Goal: Check status: Check status

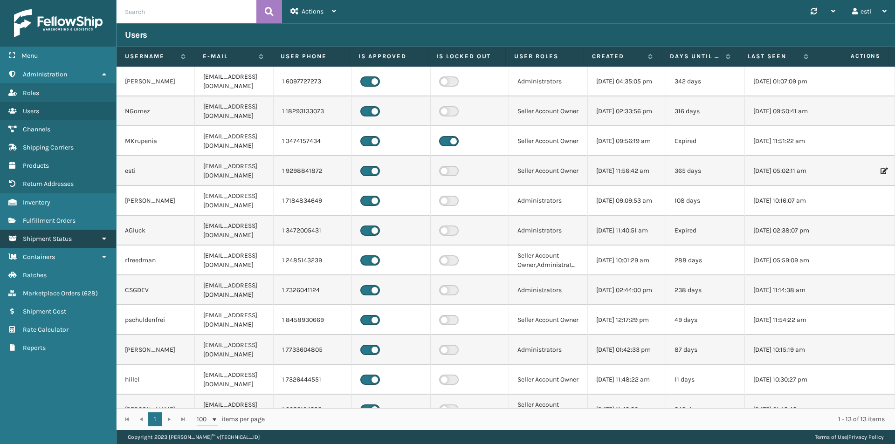
click at [60, 234] on link "Shipment Status" at bounding box center [58, 239] width 116 height 18
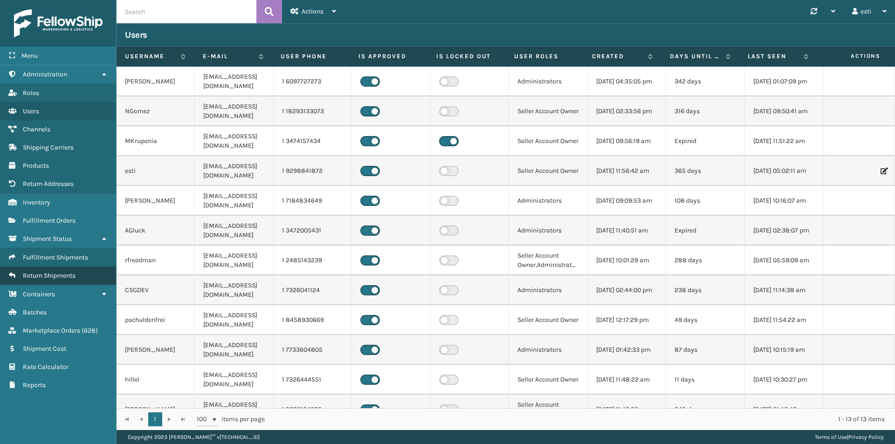
click at [56, 275] on span "Return Shipments" at bounding box center [49, 276] width 53 height 8
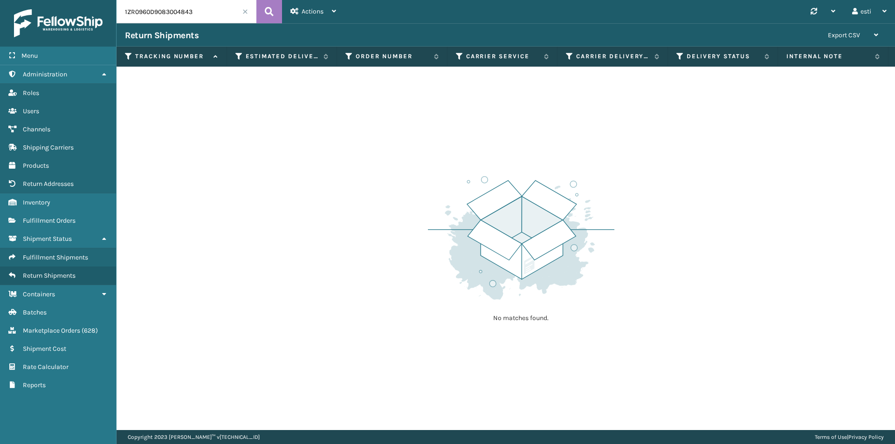
drag, startPoint x: 207, startPoint y: 7, endPoint x: 48, endPoint y: 28, distance: 161.3
click at [48, 0] on div "Menu Administration Roles Users Channels Shipping Carriers Products Return Addr…" at bounding box center [447, 0] width 895 height 0
paste input "77058351"
click at [269, 18] on icon at bounding box center [269, 12] width 9 height 14
click at [203, 12] on input "1ZR0960D9077058351" at bounding box center [187, 11] width 140 height 23
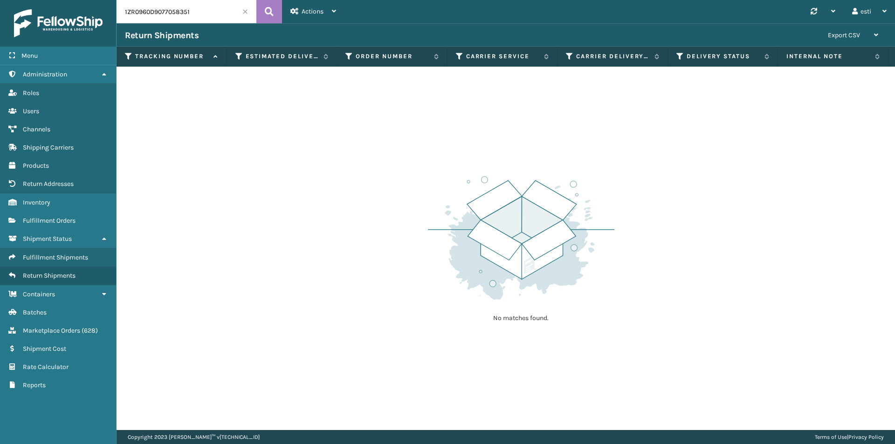
drag, startPoint x: 119, startPoint y: 28, endPoint x: 111, endPoint y: 28, distance: 8.4
click at [111, 0] on div "Menu Administration Roles Users Channels Shipping Carriers Products Return Addr…" at bounding box center [447, 0] width 895 height 0
paste input "883326838080"
click at [270, 14] on icon at bounding box center [269, 12] width 9 height 14
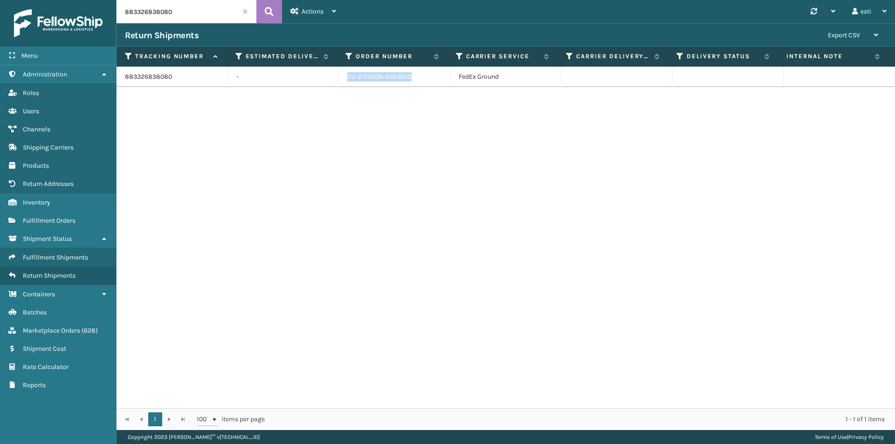
drag, startPoint x: 412, startPoint y: 74, endPoint x: 330, endPoint y: 88, distance: 83.2
click at [331, 85] on tr "883326838080 - 112-2153036-3589042 FedEx Ground" at bounding box center [506, 77] width 779 height 21
copy tr "112-2153036-3589042"
click at [176, 12] on input "883326838080" at bounding box center [187, 11] width 140 height 23
drag, startPoint x: 176, startPoint y: 12, endPoint x: 213, endPoint y: 21, distance: 37.3
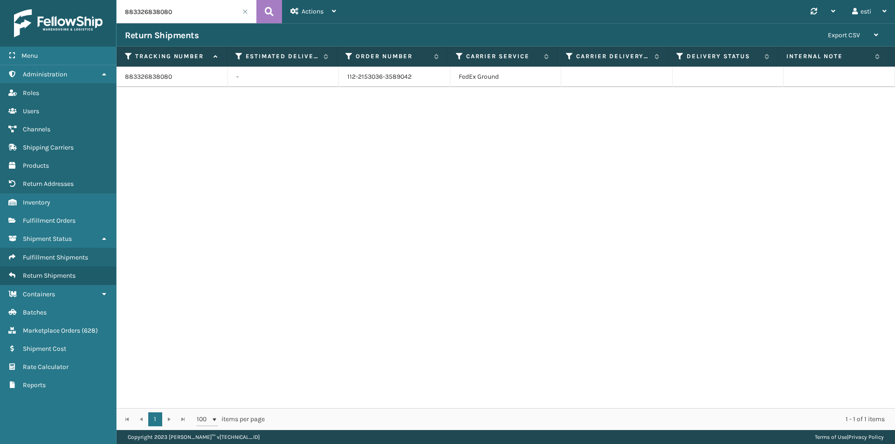
click at [92, 0] on div "Menu Administration Roles Users Channels Shipping Carriers Products Return Addr…" at bounding box center [447, 0] width 895 height 0
paste input "393190679382"
click at [279, 14] on button at bounding box center [269, 11] width 26 height 23
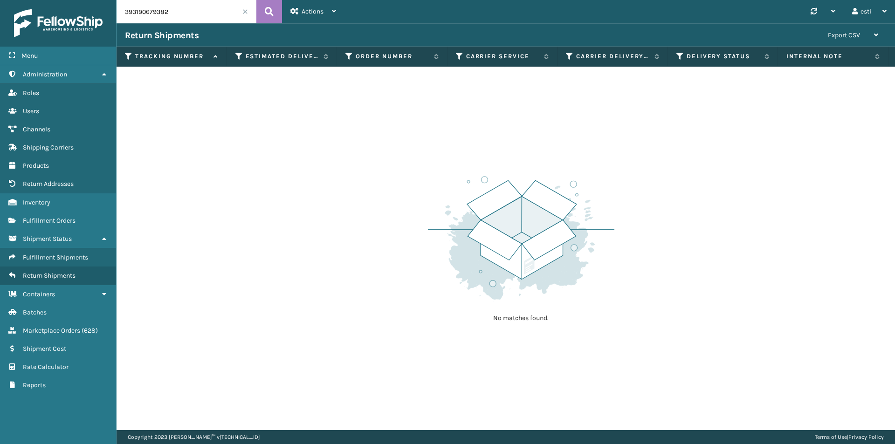
click at [170, 11] on input "393190679382" at bounding box center [187, 11] width 140 height 23
drag, startPoint x: 170, startPoint y: 11, endPoint x: 99, endPoint y: 15, distance: 71.0
click at [99, 0] on div "Menu Administration Roles Users Channels Shipping Carriers Products Return Addr…" at bounding box center [447, 0] width 895 height 0
paste input "0"
click at [264, 14] on button at bounding box center [269, 11] width 26 height 23
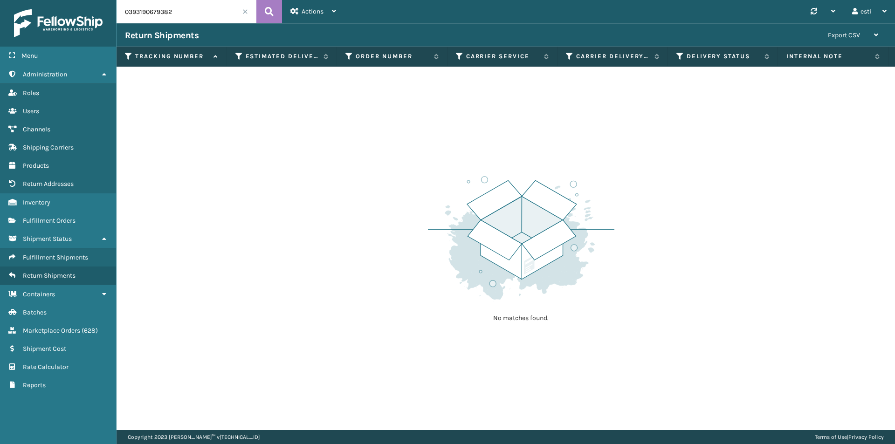
drag, startPoint x: 216, startPoint y: 3, endPoint x: 211, endPoint y: 10, distance: 8.7
click at [216, 4] on input "0393190679382" at bounding box center [187, 11] width 140 height 23
click at [171, 12] on input "0393190679382" at bounding box center [187, 11] width 140 height 23
drag, startPoint x: 171, startPoint y: 12, endPoint x: 127, endPoint y: 19, distance: 44.4
click at [127, 19] on input "0393190679382" at bounding box center [187, 11] width 140 height 23
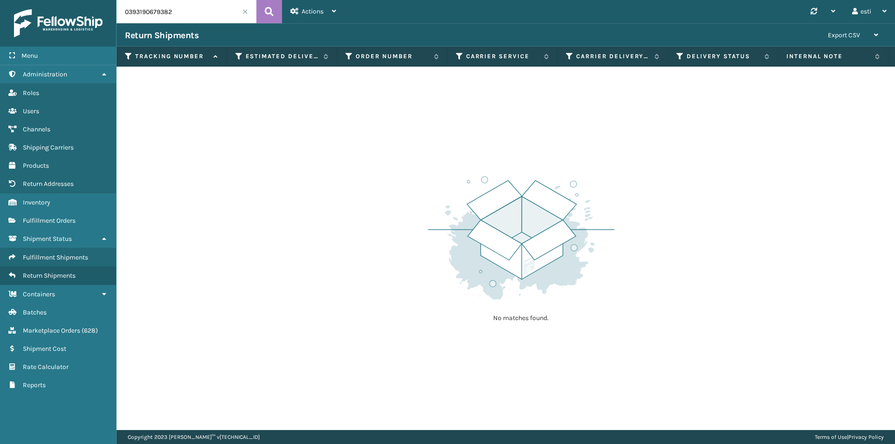
paste input "884326297744"
click at [275, 10] on button at bounding box center [269, 11] width 26 height 23
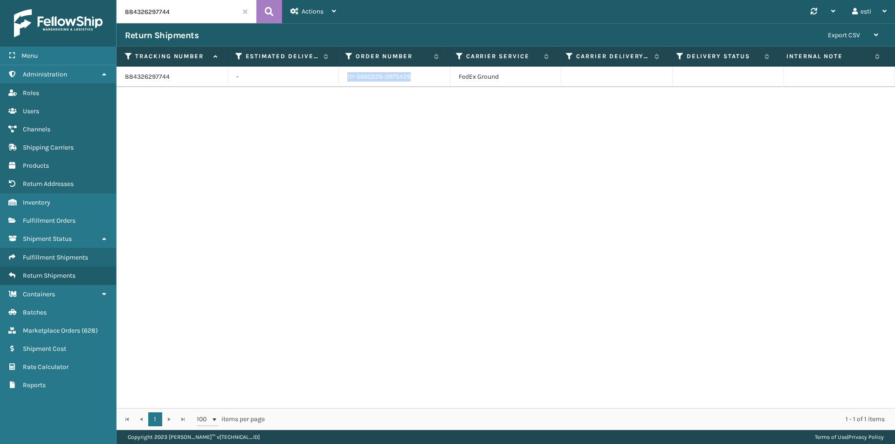
drag, startPoint x: 409, startPoint y: 79, endPoint x: 302, endPoint y: 76, distance: 107.3
click at [302, 76] on tr "884326297744 - 111-5660226-0975429 FedEx Ground" at bounding box center [506, 77] width 779 height 21
copy tr "111-5660226-0975429"
click at [171, 5] on input "884326297744" at bounding box center [187, 11] width 140 height 23
drag, startPoint x: 172, startPoint y: 16, endPoint x: 116, endPoint y: 21, distance: 55.7
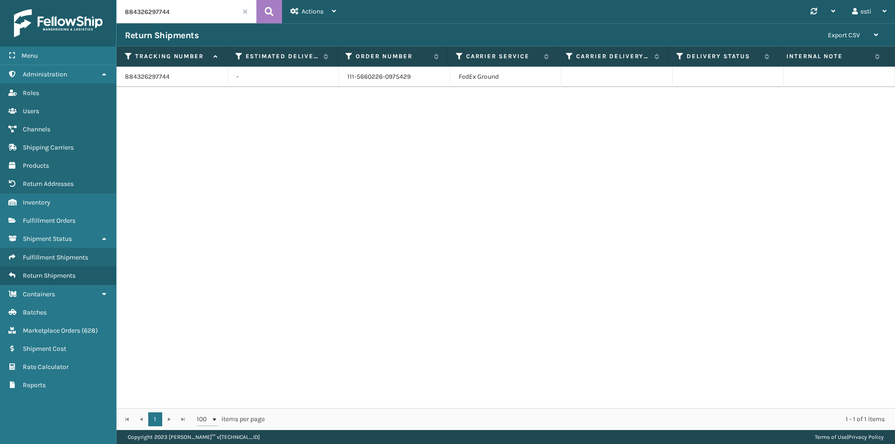
click at [116, 0] on div "Menu Administration Roles Users Channels Shipping Carriers Products Return Addr…" at bounding box center [447, 0] width 895 height 0
paste input "391895331572"
click at [268, 15] on icon at bounding box center [269, 12] width 9 height 14
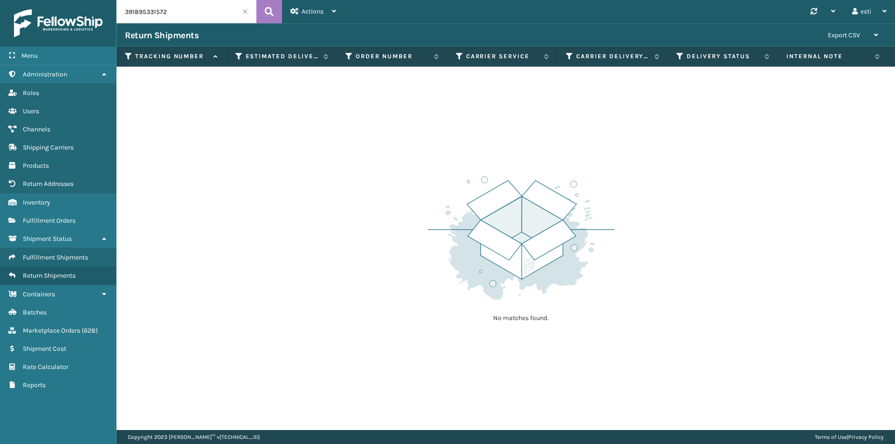
click at [172, 8] on input "391895331572" at bounding box center [187, 11] width 140 height 23
drag, startPoint x: 172, startPoint y: 8, endPoint x: 119, endPoint y: 20, distance: 54.1
click at [117, 20] on input "391895331572" at bounding box center [187, 11] width 140 height 23
paste input "882065674144"
click at [275, 13] on button at bounding box center [269, 11] width 26 height 23
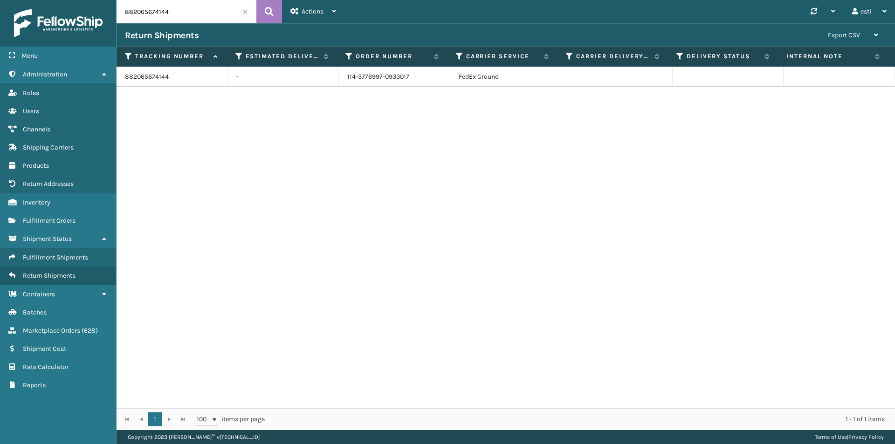
click at [417, 71] on td "114-3776997-0933017" at bounding box center [394, 77] width 111 height 21
drag, startPoint x: 417, startPoint y: 75, endPoint x: 304, endPoint y: 75, distance: 112.4
click at [304, 75] on tr "882065674144 - 114-3776997-0933017 FedEx Ground" at bounding box center [506, 77] width 779 height 21
copy tr "114-3776997-0933017"
click at [210, 4] on input "882065674144" at bounding box center [187, 11] width 140 height 23
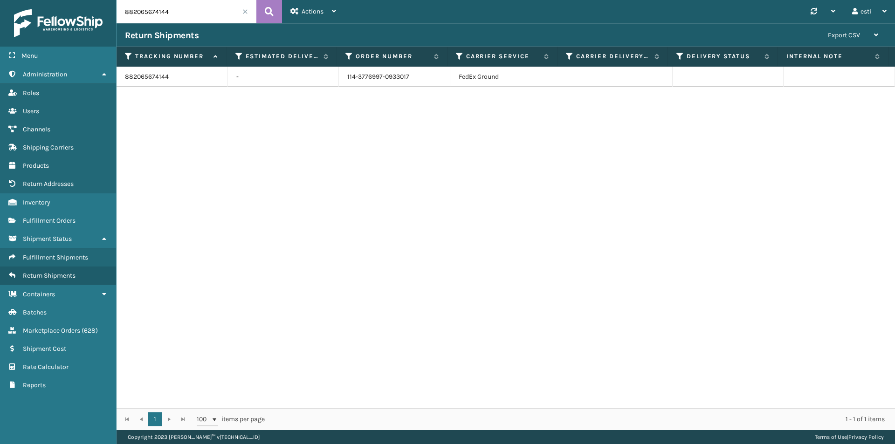
drag, startPoint x: 155, startPoint y: 18, endPoint x: 94, endPoint y: 18, distance: 61.1
click at [94, 0] on div "Menu Administration Roles Users Channels Shipping Carriers Products Return Addr…" at bounding box center [447, 0] width 895 height 0
paste input "[US_VEHICLE_IDENTIFICATION_NUMBER]"
click at [264, 11] on button at bounding box center [269, 11] width 26 height 23
drag, startPoint x: 378, startPoint y: 76, endPoint x: 312, endPoint y: 78, distance: 65.8
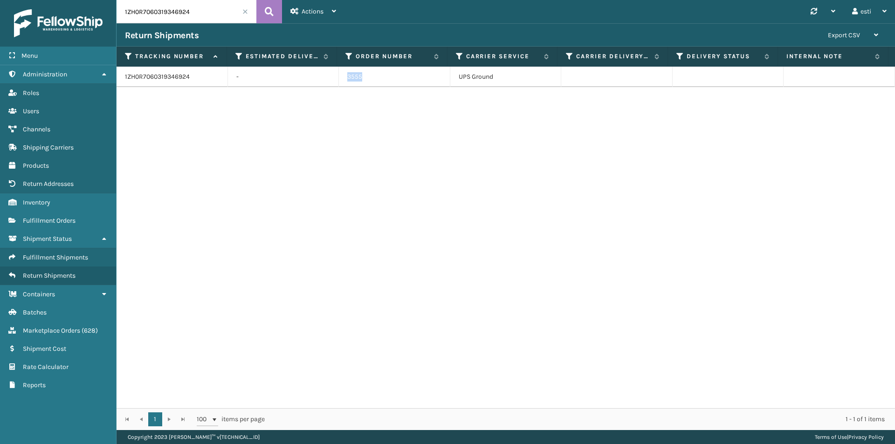
click at [312, 78] on tr "1ZH0R7060319346924 - 3555 UPS Ground" at bounding box center [506, 77] width 779 height 21
click at [195, 9] on input "1ZH0R7060319346924" at bounding box center [187, 11] width 140 height 23
drag, startPoint x: 195, startPoint y: 9, endPoint x: 74, endPoint y: 13, distance: 121.3
click at [62, 0] on div "Menu Administration Roles Users Channels Shipping Carriers Products Return Addr…" at bounding box center [447, 0] width 895 height 0
paste input "884326234577"
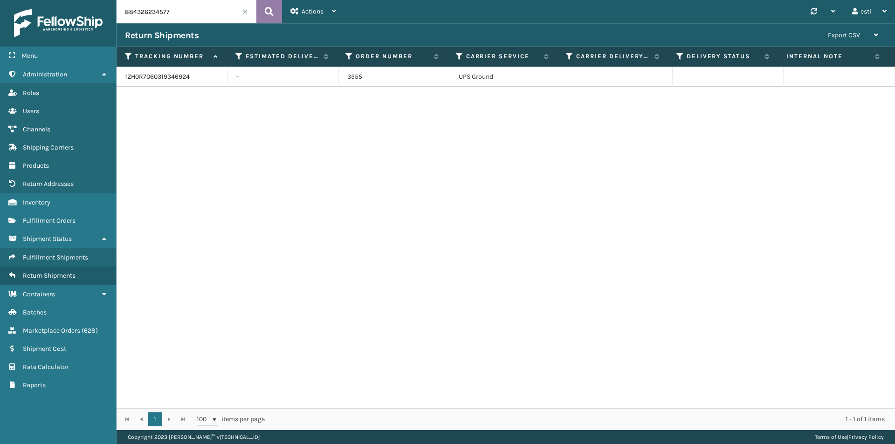
click at [275, 11] on button at bounding box center [269, 11] width 26 height 23
drag, startPoint x: 419, startPoint y: 74, endPoint x: 319, endPoint y: 78, distance: 99.4
click at [319, 78] on tr "884326234577 - 111-9292852-2642667 FedEx Ground" at bounding box center [506, 77] width 779 height 21
copy tr "111-9292852-2642667"
click at [208, 14] on input "884326234577" at bounding box center [187, 11] width 140 height 23
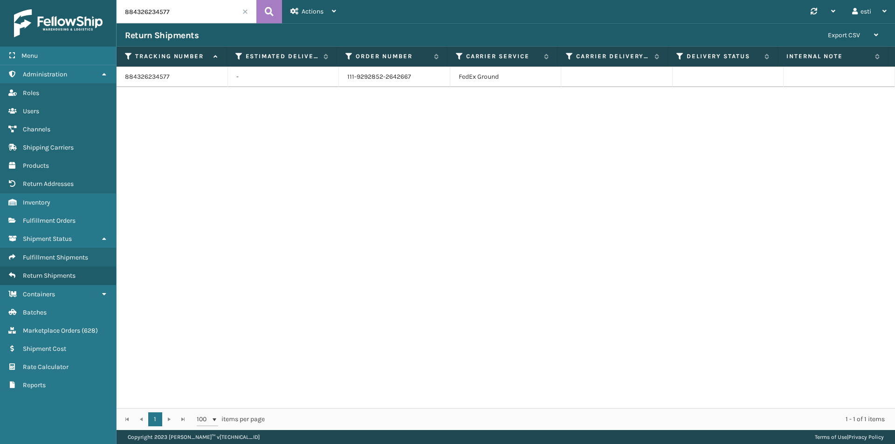
drag, startPoint x: 189, startPoint y: 14, endPoint x: 99, endPoint y: 18, distance: 90.1
click at [90, 0] on div "Menu Administration Roles Users Channels Shipping Carriers Products Return Addr…" at bounding box center [447, 0] width 895 height 0
paste input "244317518"
click at [263, 16] on button at bounding box center [269, 11] width 26 height 23
drag, startPoint x: 417, startPoint y: 77, endPoint x: 318, endPoint y: 71, distance: 99.1
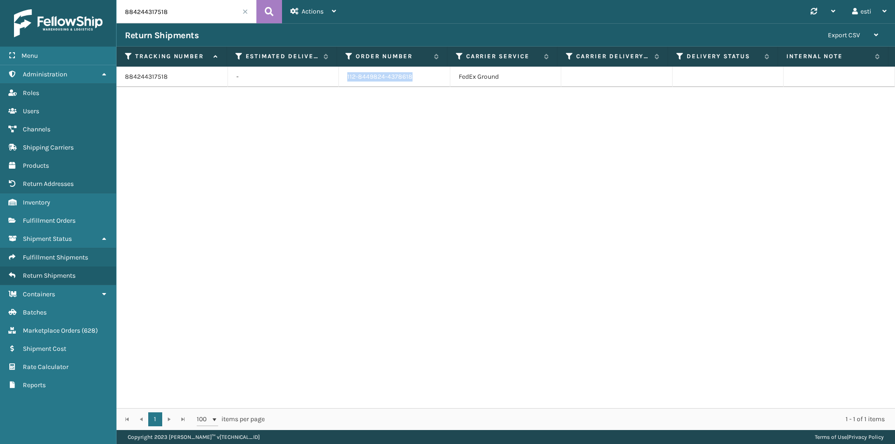
click at [319, 70] on tr "884244317518 - 112-8449824-4378618 FedEx Ground" at bounding box center [506, 77] width 779 height 21
drag, startPoint x: 134, startPoint y: 14, endPoint x: 81, endPoint y: 15, distance: 53.6
click at [82, 0] on div "Menu Administration Roles Users Channels Shipping Carriers Products Return Addr…" at bounding box center [447, 0] width 895 height 0
paste input "148145846"
click at [262, 13] on button at bounding box center [269, 11] width 26 height 23
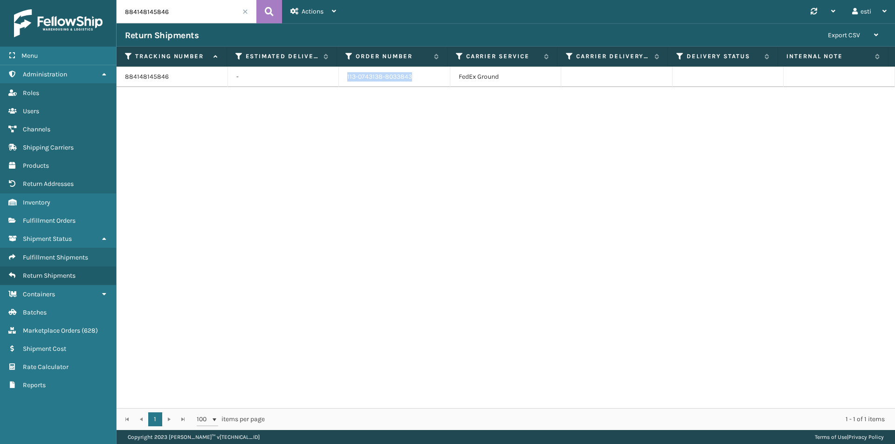
drag, startPoint x: 419, startPoint y: 78, endPoint x: 318, endPoint y: 79, distance: 100.7
click at [317, 79] on tr "884148145846 - 113-0743138-8033843 FedEx Ground" at bounding box center [506, 77] width 779 height 21
click at [192, 11] on input "884148145846" at bounding box center [187, 11] width 140 height 23
click at [90, 0] on div "Menu Administration Roles Users Channels Shipping Carriers Products Return Addr…" at bounding box center [447, 0] width 895 height 0
paste input "3813311094"
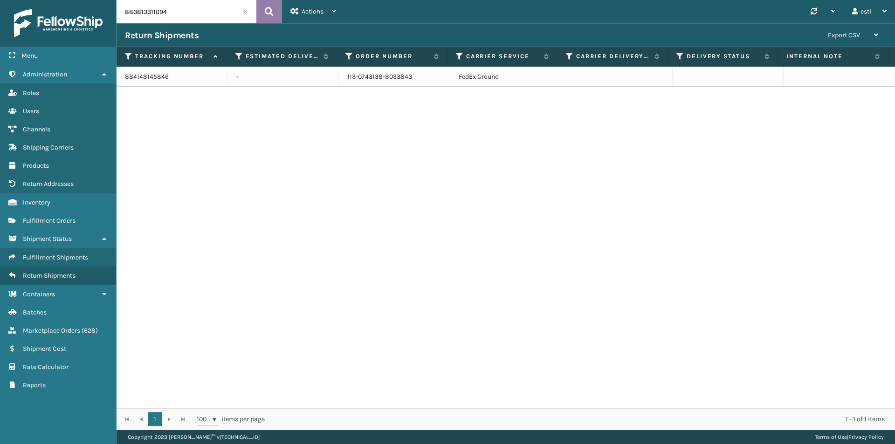
click at [261, 14] on button at bounding box center [269, 11] width 26 height 23
drag, startPoint x: 354, startPoint y: 75, endPoint x: 315, endPoint y: 76, distance: 39.2
click at [315, 76] on tr "883813311094 - 111-4735352-9844256 FedEx Ground" at bounding box center [506, 77] width 779 height 21
click at [168, 12] on input "883813311094" at bounding box center [187, 11] width 140 height 23
drag, startPoint x: 144, startPoint y: 12, endPoint x: 133, endPoint y: 22, distance: 14.8
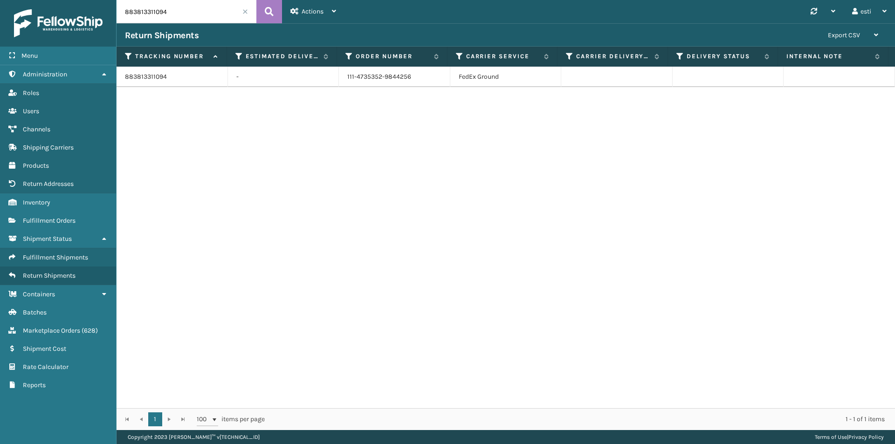
click at [112, 0] on div "Menu Administration Roles Users Channels Shipping Carriers Products Return Addr…" at bounding box center [447, 0] width 895 height 0
paste input "4104421767"
click at [267, 13] on icon at bounding box center [269, 12] width 9 height 14
drag, startPoint x: 370, startPoint y: 73, endPoint x: 277, endPoint y: 75, distance: 92.8
click at [284, 77] on tr "884104421767 - 112-0260751-3150613 FedEx Ground" at bounding box center [506, 77] width 779 height 21
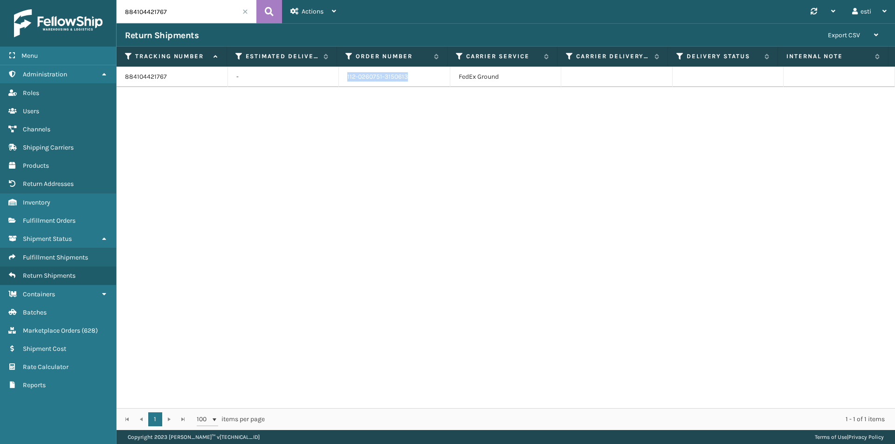
copy tr "112-0260751-3150613"
click at [158, 15] on input "884104421767" at bounding box center [187, 11] width 140 height 23
drag, startPoint x: 177, startPoint y: 12, endPoint x: 127, endPoint y: 14, distance: 50.4
click at [102, 0] on div "Menu Administration Roles Users Channels Shipping Carriers Products Return Addr…" at bounding box center [447, 0] width 895 height 0
paste input "358543211"
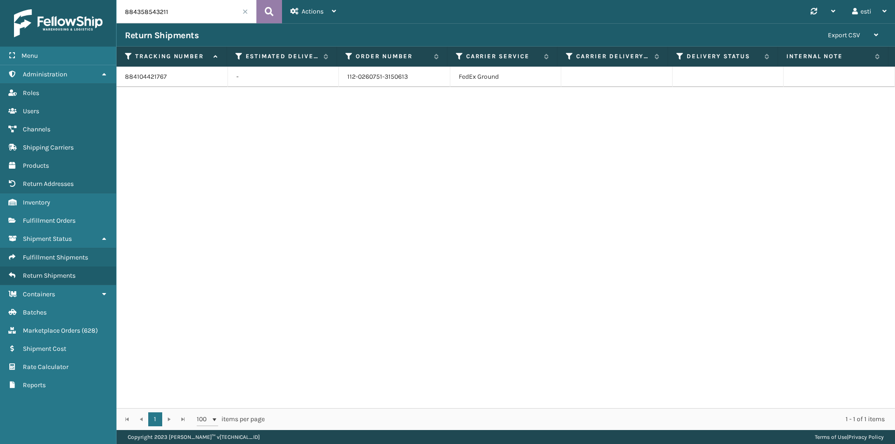
click at [270, 14] on icon at bounding box center [269, 12] width 9 height 14
drag, startPoint x: 409, startPoint y: 76, endPoint x: 339, endPoint y: 77, distance: 69.9
click at [339, 77] on td "111-9410575-3249040" at bounding box center [394, 77] width 111 height 21
copy td "111-9410575-3249040"
click at [178, 12] on input "884358543211" at bounding box center [187, 11] width 140 height 23
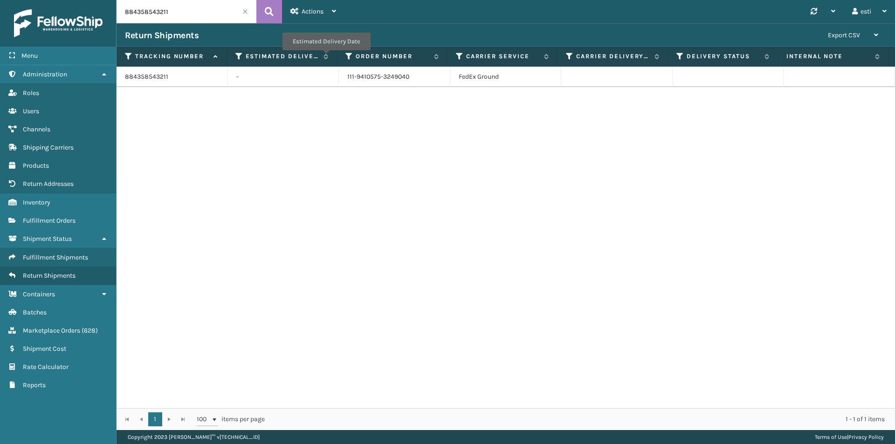
drag, startPoint x: 175, startPoint y: 12, endPoint x: 114, endPoint y: 20, distance: 62.1
click at [114, 0] on div "Menu Administration Roles Users Channels Shipping Carriers Products Return Addr…" at bounding box center [447, 0] width 895 height 0
paste input "1ZR0960D9084756566"
click at [263, 14] on button at bounding box center [269, 11] width 26 height 23
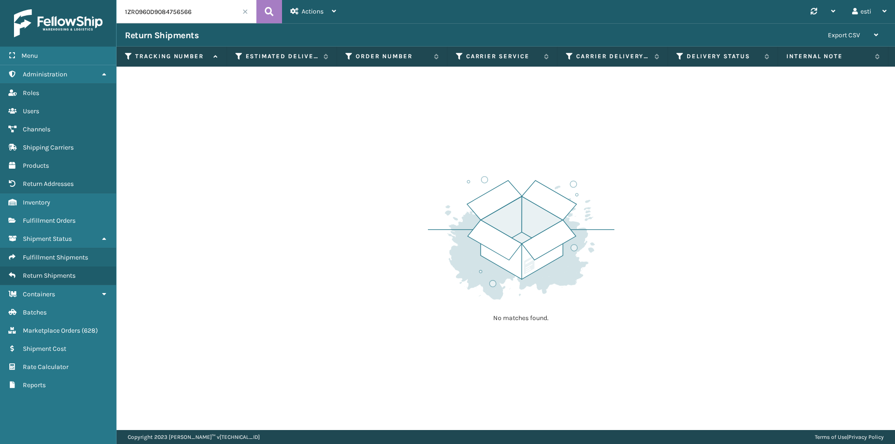
click at [183, 12] on input "1ZR0960D9084756566" at bounding box center [187, 11] width 140 height 23
drag, startPoint x: 135, startPoint y: 18, endPoint x: 110, endPoint y: 20, distance: 25.2
click at [110, 0] on div "Menu Administration Roles Users Channels Shipping Carriers Products Return Addr…" at bounding box center [447, 0] width 895 height 0
paste input "392677682713"
type input "392677682713"
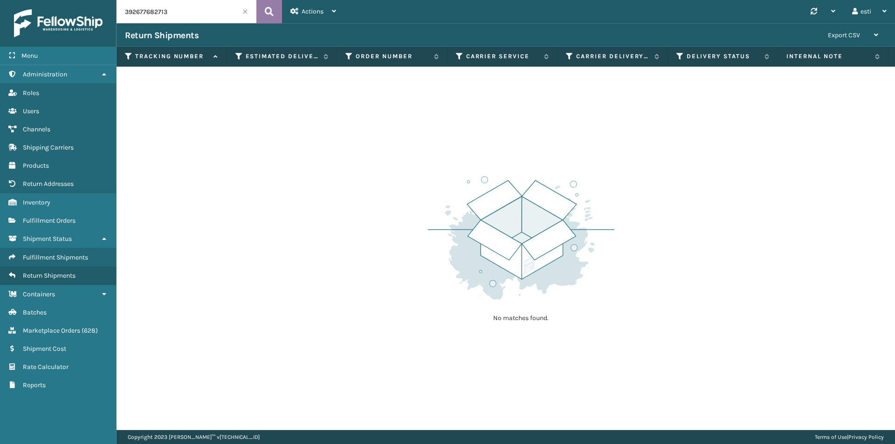
click at [266, 15] on icon at bounding box center [269, 12] width 9 height 14
drag, startPoint x: 721, startPoint y: 249, endPoint x: 711, endPoint y: 244, distance: 10.6
click at [720, 249] on div "No matches found." at bounding box center [506, 249] width 779 height 364
